Goal: Navigation & Orientation: Find specific page/section

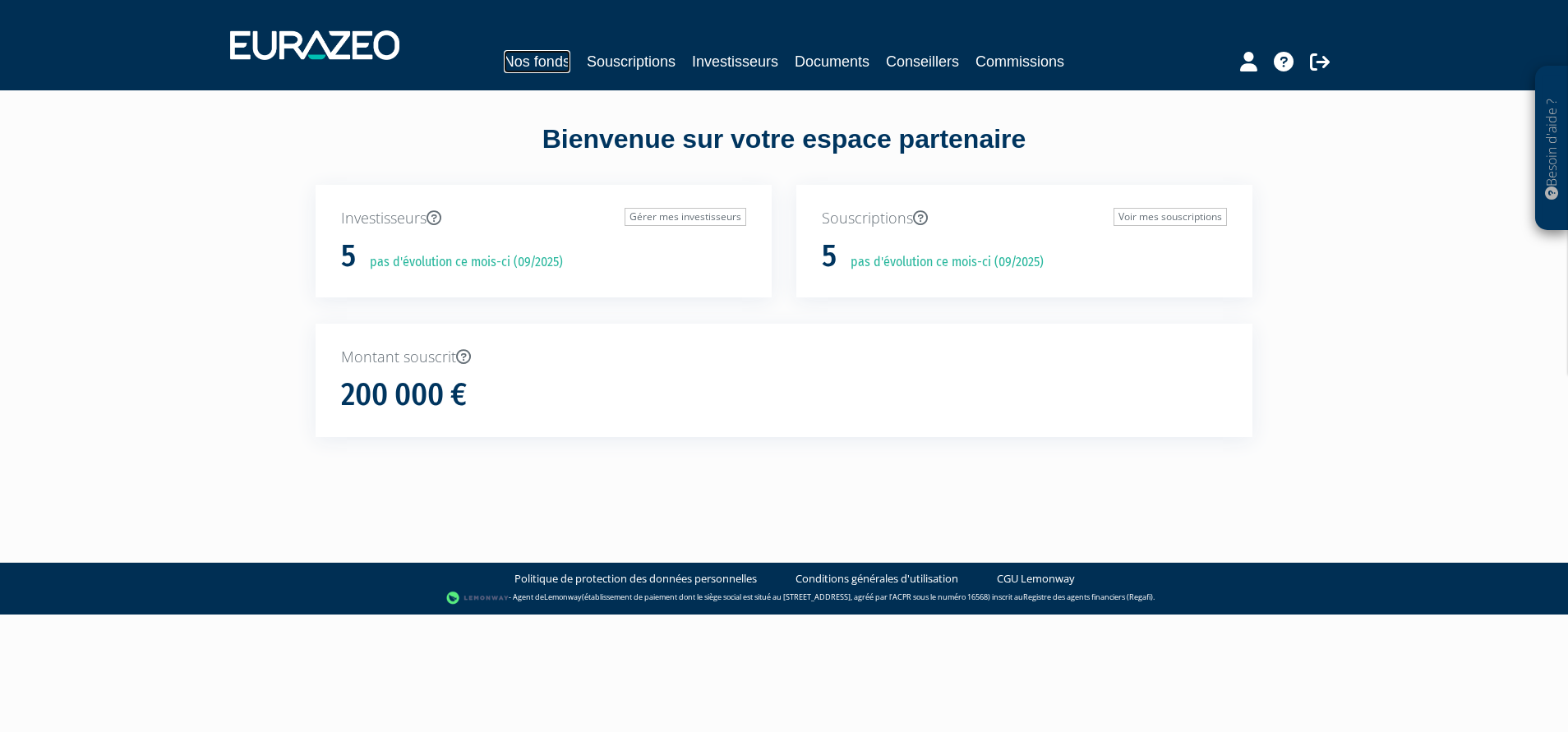
click at [563, 53] on link "Nos fonds" at bounding box center [537, 61] width 67 height 23
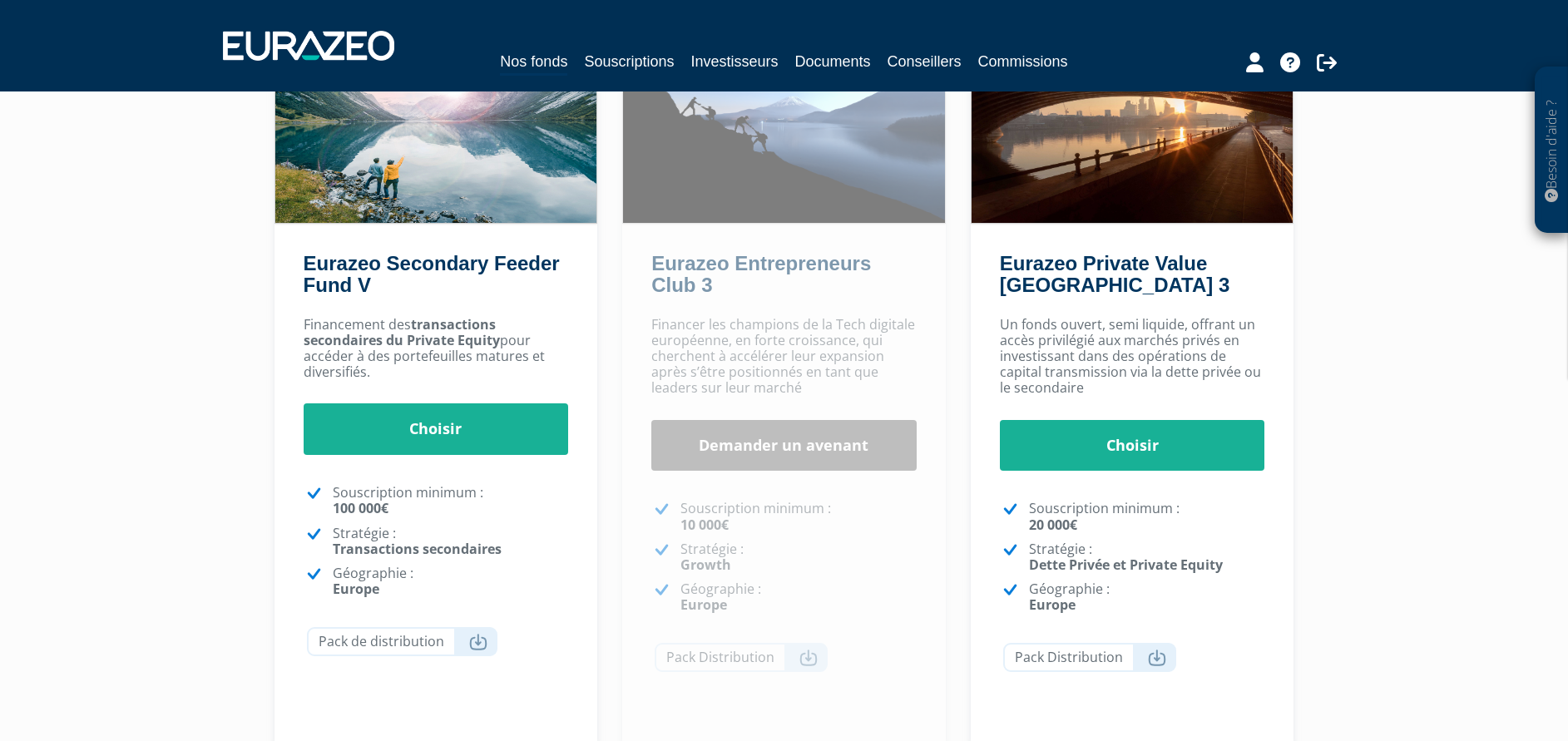
scroll to position [190, 0]
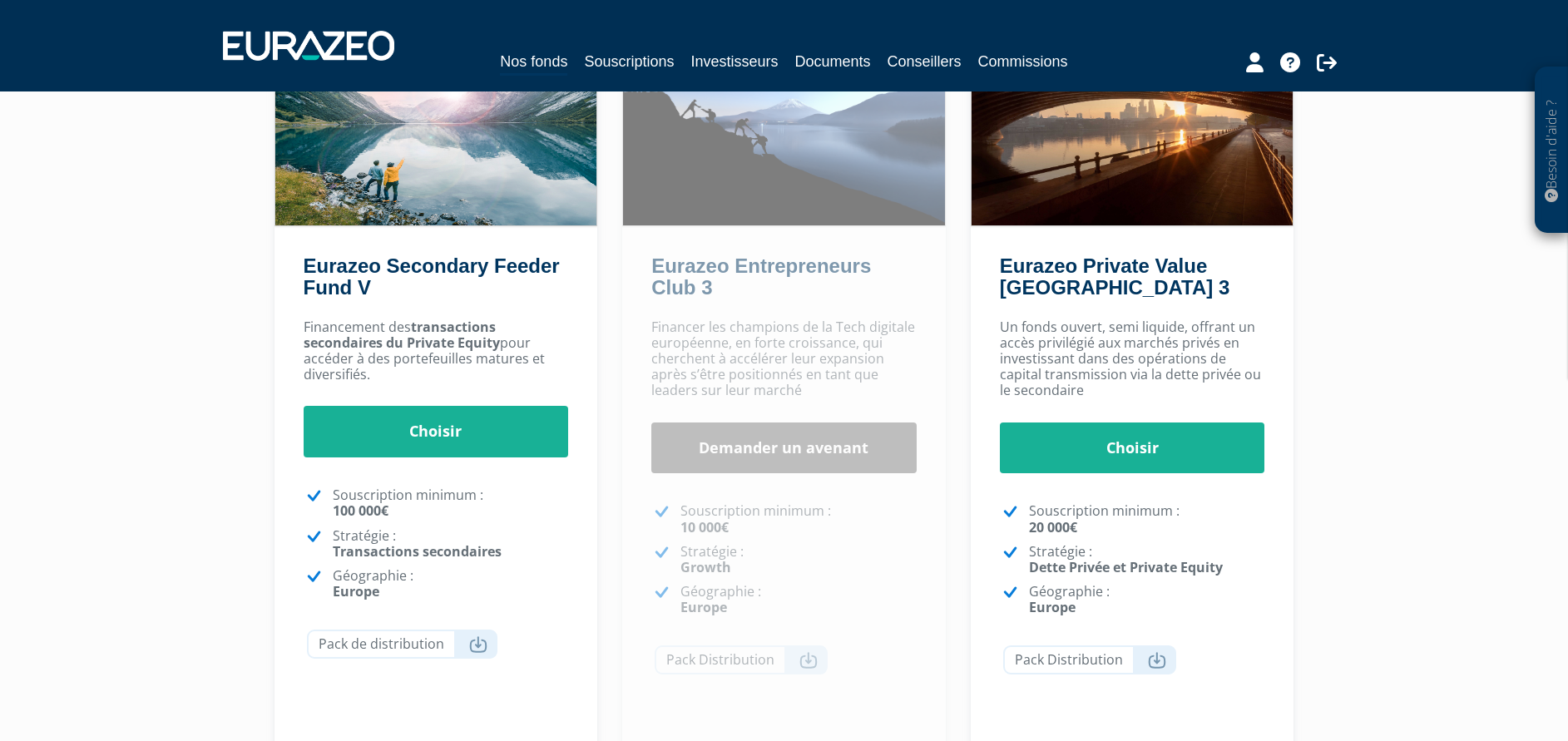
click at [1397, 393] on div "Besoin d'aide ? × J'ai besoin d'aide Si vous avez une question à propos du fonc…" at bounding box center [784, 319] width 1568 height 1019
